Goal: Information Seeking & Learning: Learn about a topic

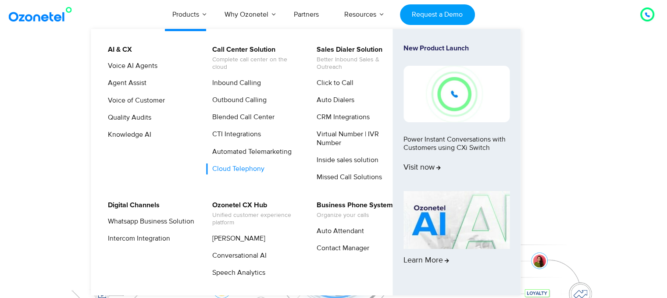
click at [250, 168] on link "Cloud Telephony" at bounding box center [236, 169] width 59 height 11
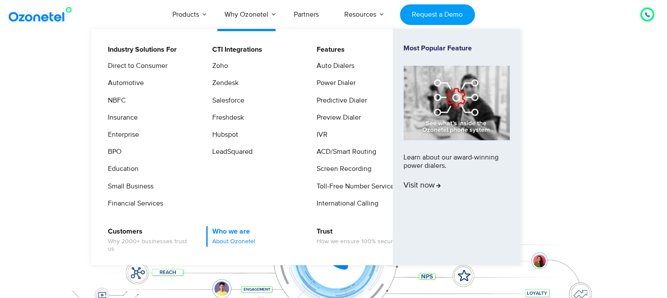
click at [240, 240] on span "About Ozonetel" at bounding box center [233, 241] width 43 height 7
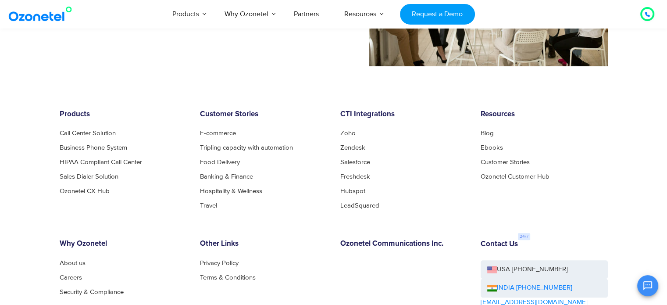
scroll to position [1000, 0]
